Goal: Information Seeking & Learning: Learn about a topic

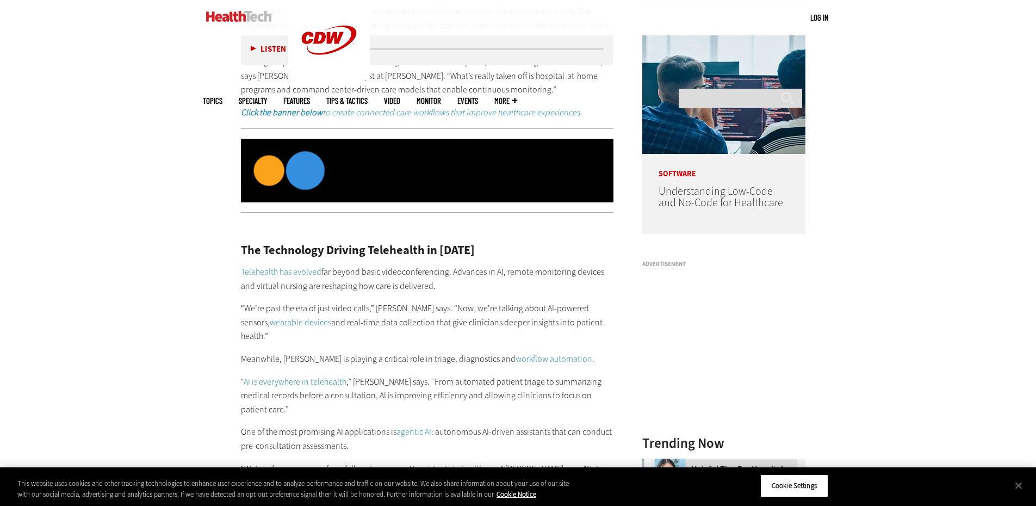
scroll to position [924, 0]
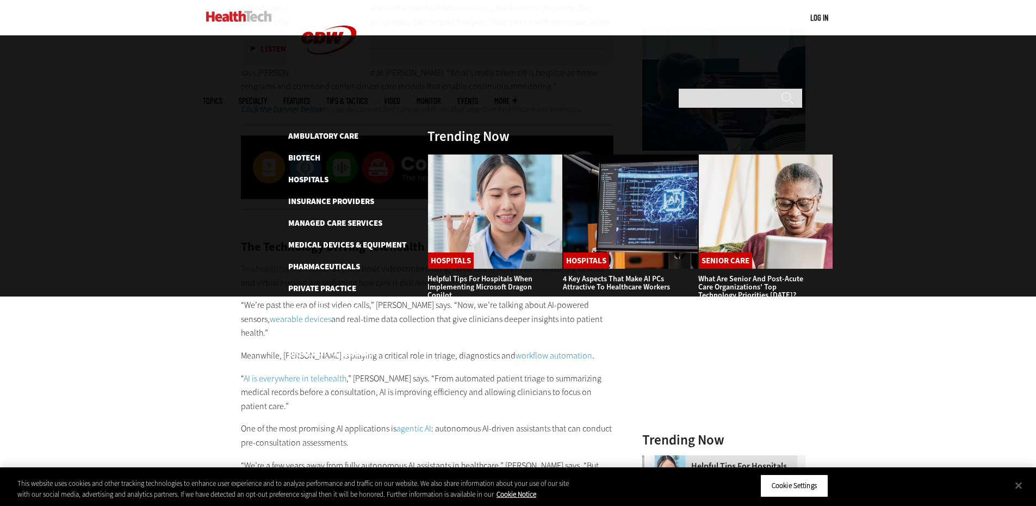
click at [310, 97] on link "Features" at bounding box center [296, 101] width 27 height 8
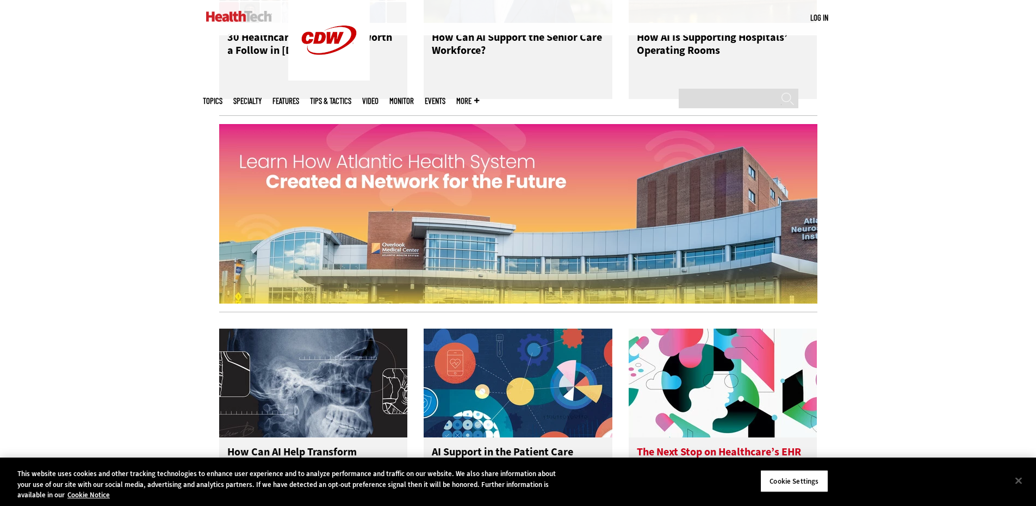
scroll to position [1087, 0]
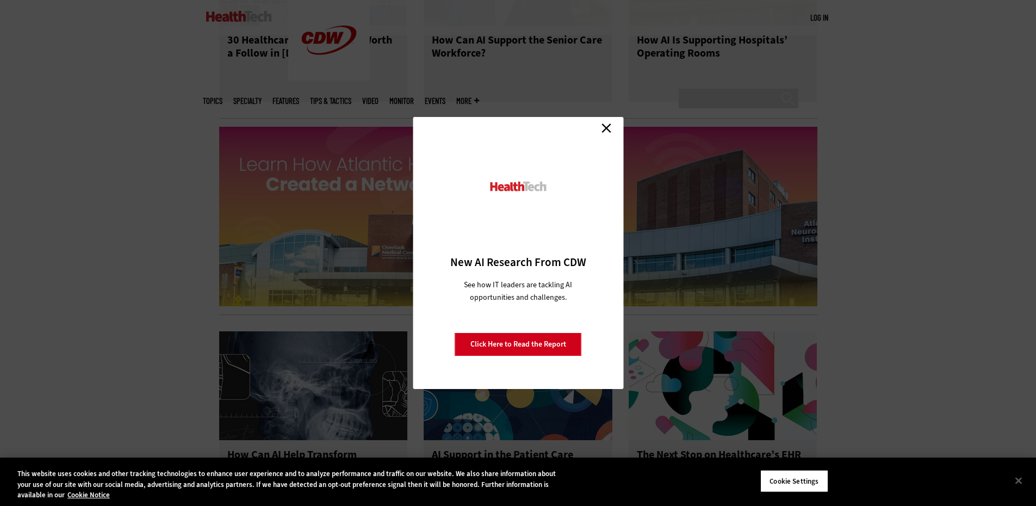
click at [611, 125] on link "Close" at bounding box center [606, 128] width 16 height 16
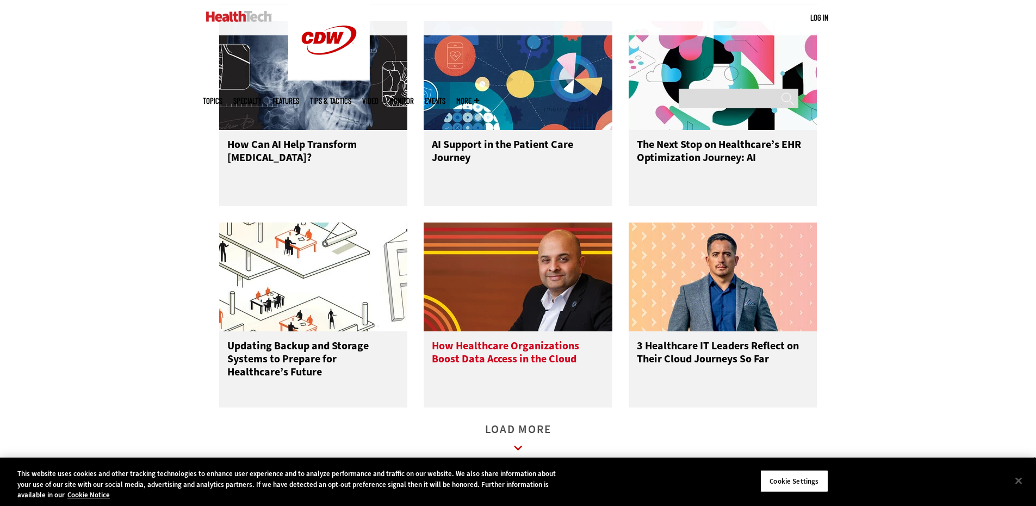
scroll to position [1414, 0]
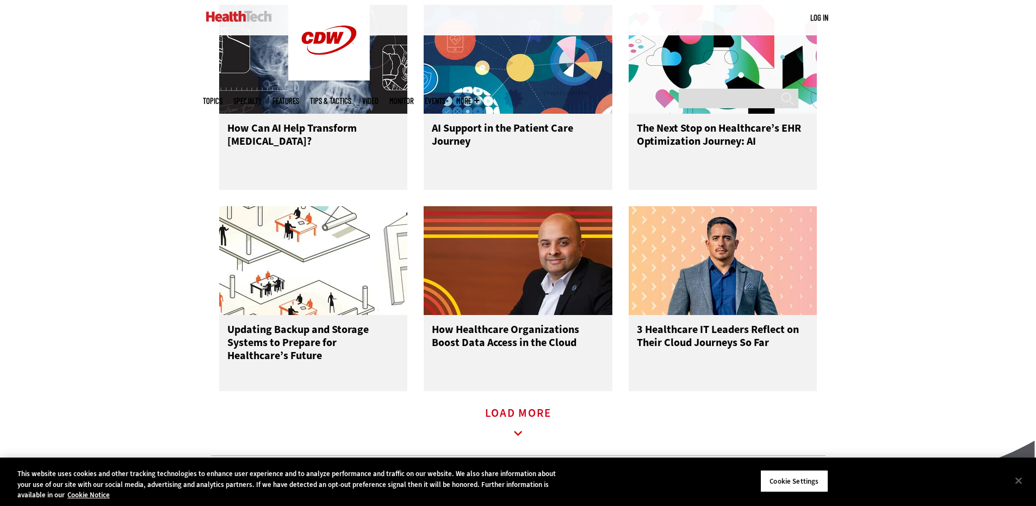
click at [532, 409] on link "Load More" at bounding box center [518, 424] width 66 height 30
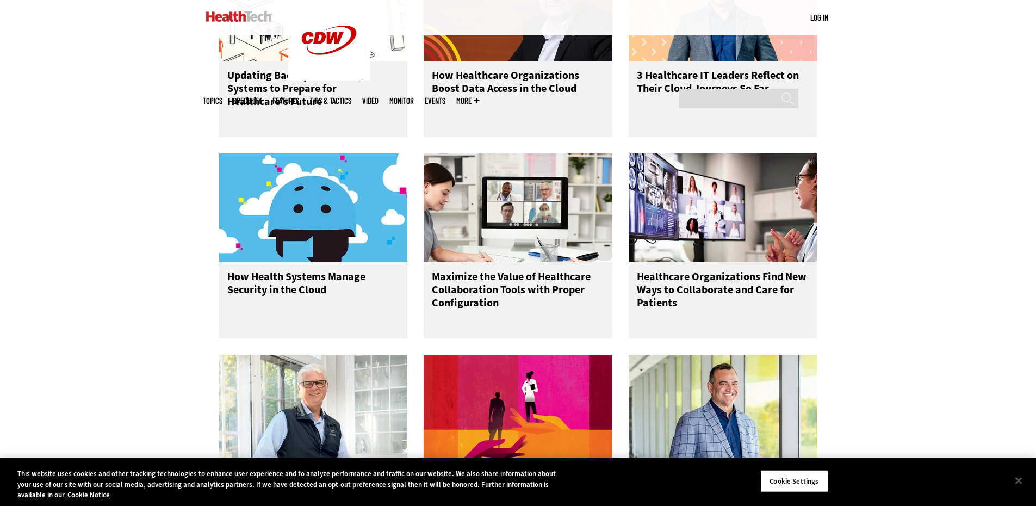
scroll to position [1686, 0]
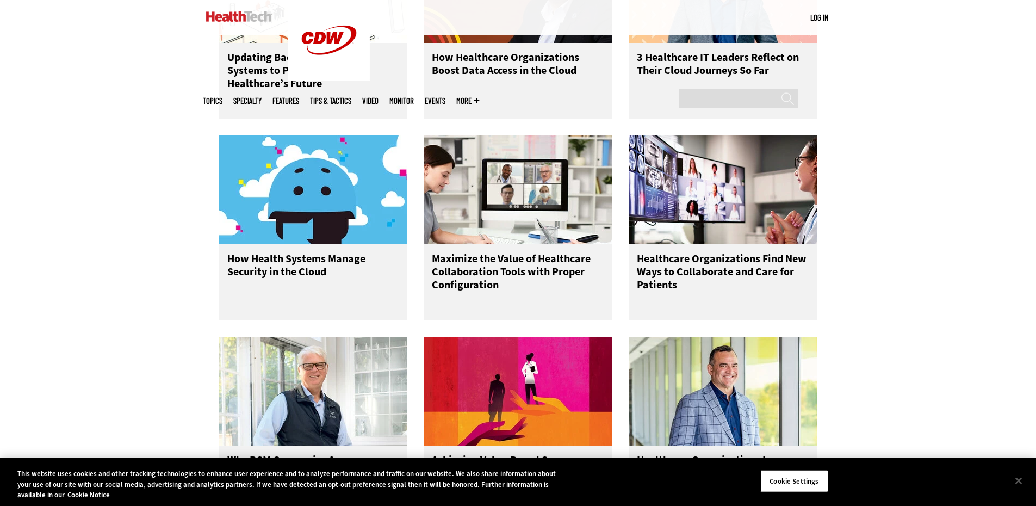
click at [304, 83] on ul "Topics Specialty Features Tips & Tactics Video MonITor Events More Search" at bounding box center [346, 100] width 287 height 35
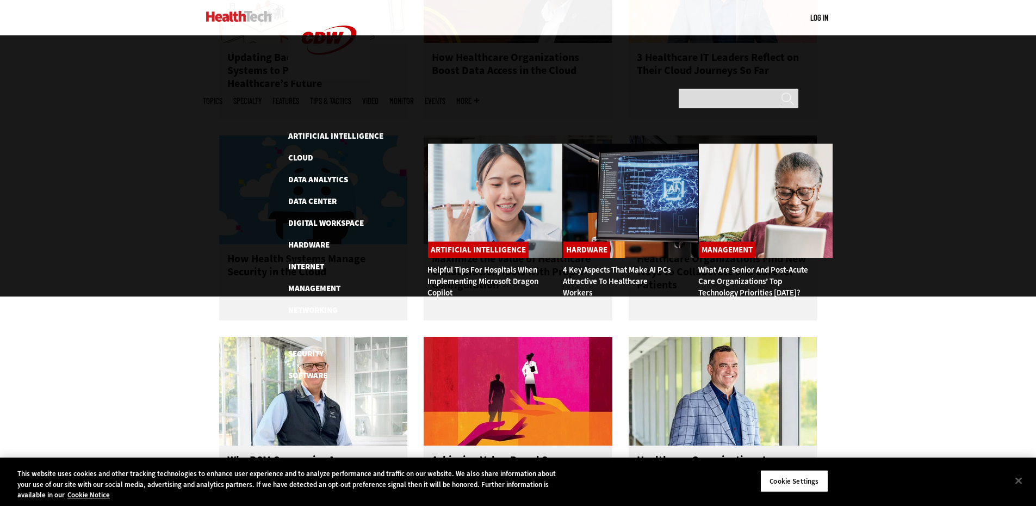
click at [222, 97] on span "Topics" at bounding box center [213, 101] width 20 height 8
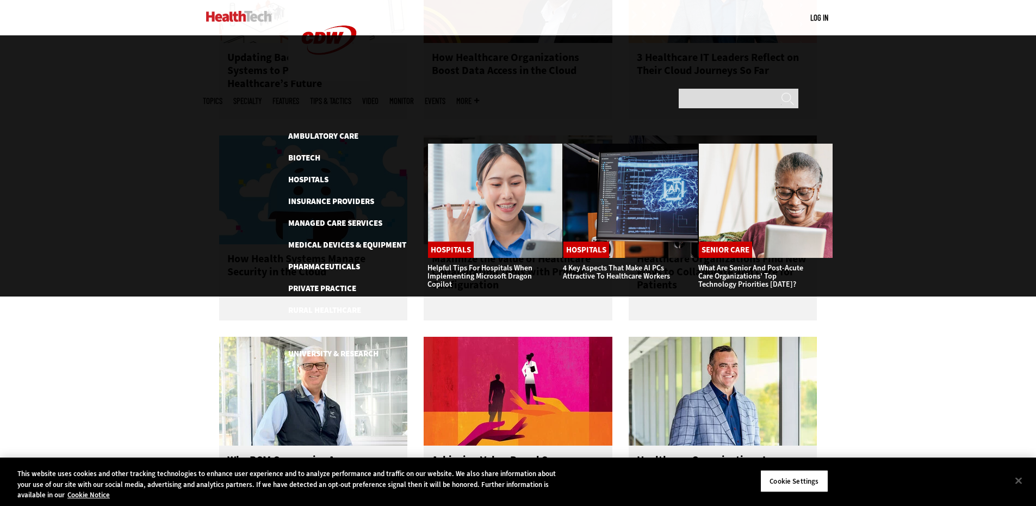
click at [375, 170] on ul "Ambulatory Care Biotech Hospitals Insurance Providers Managed Care Services Med…" at bounding box center [352, 244] width 128 height 231
click at [378, 239] on link "Medical Devices & Equipment" at bounding box center [347, 244] width 118 height 11
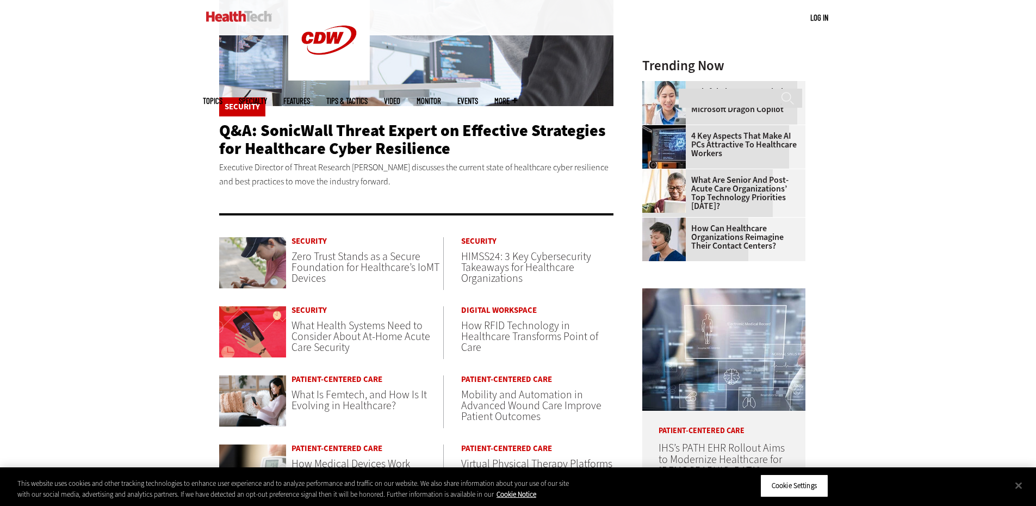
scroll to position [326, 0]
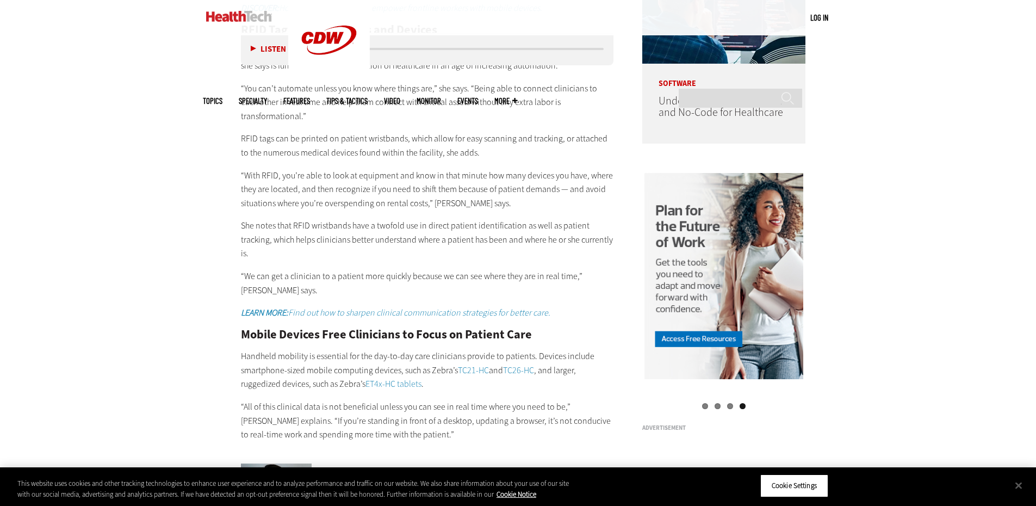
scroll to position [1033, 0]
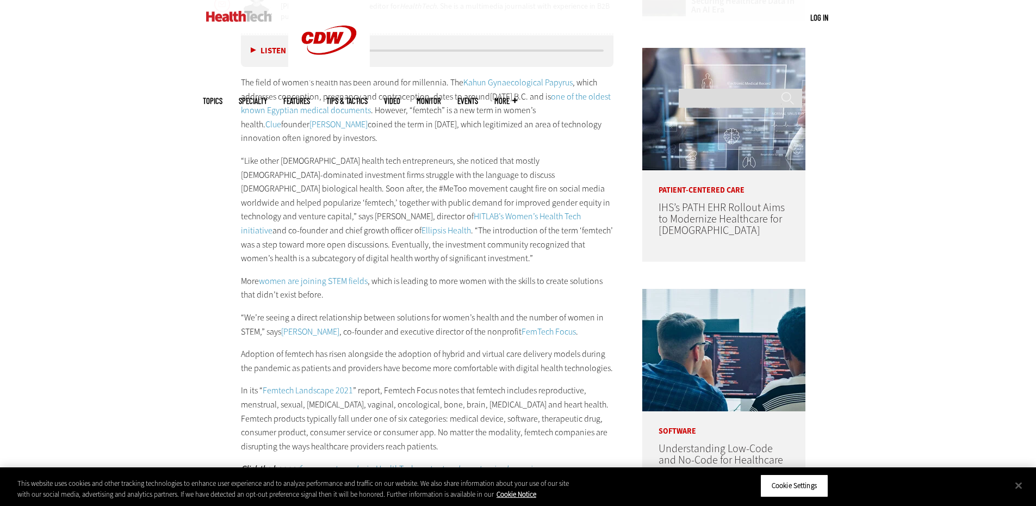
scroll to position [816, 0]
